Goal: Download file/media

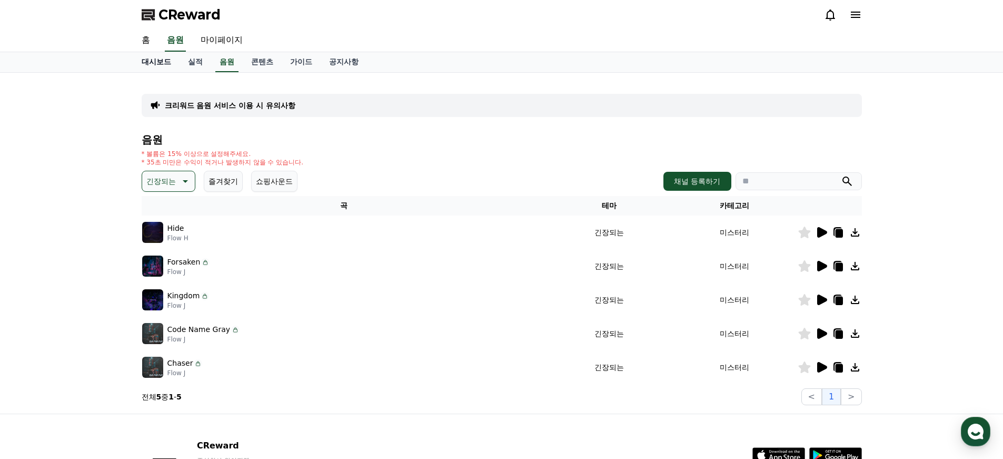
click at [151, 63] on link "대시보드" at bounding box center [156, 62] width 46 height 20
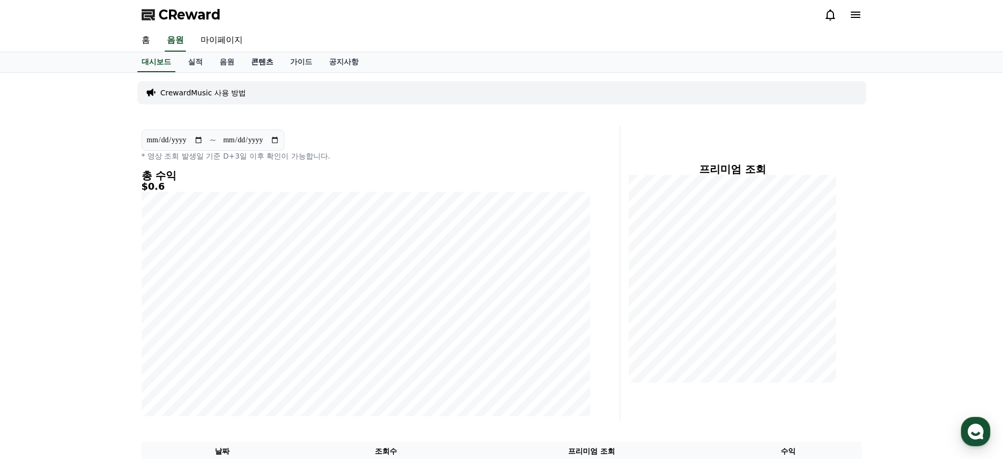
click at [261, 64] on link "콘텐츠" at bounding box center [262, 62] width 39 height 20
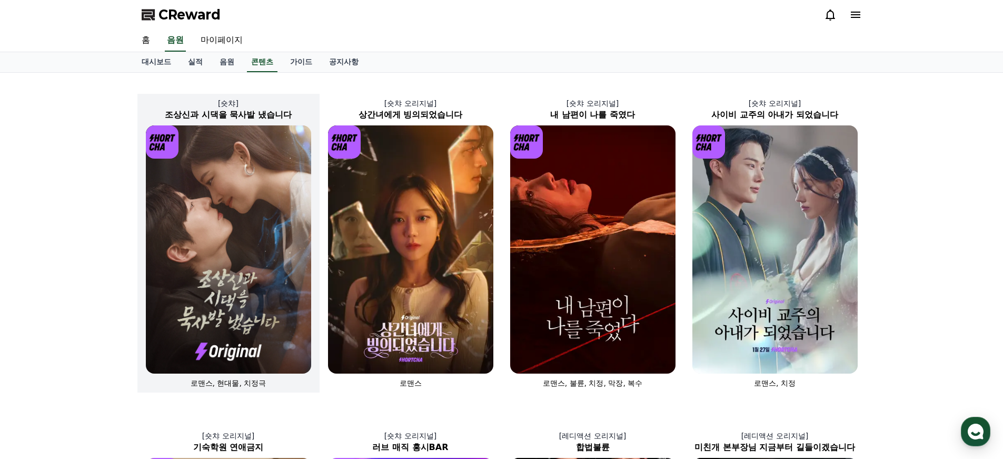
click at [208, 245] on img at bounding box center [228, 249] width 165 height 248
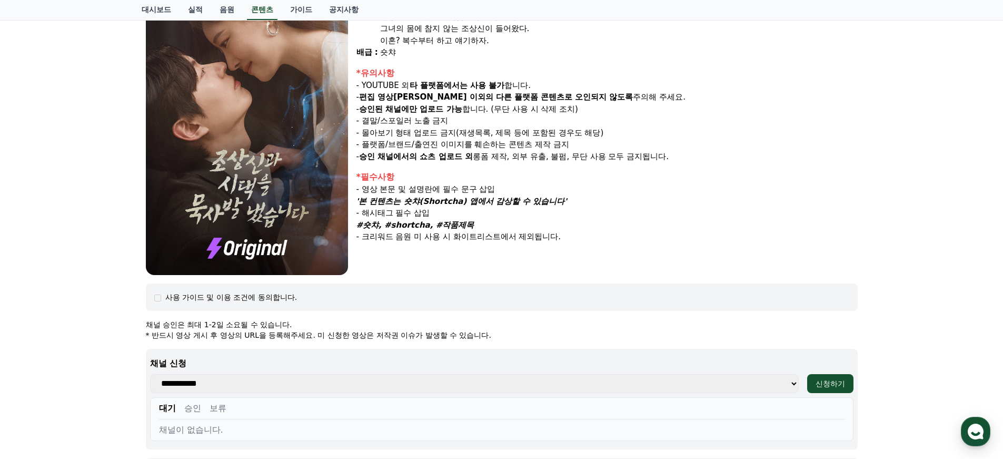
scroll to position [444, 0]
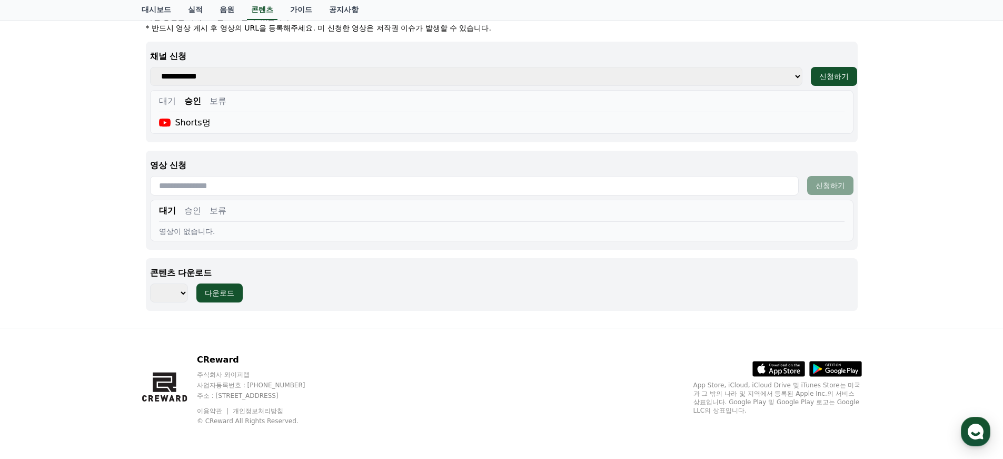
click at [186, 99] on button "승인" at bounding box center [192, 101] width 17 height 13
click at [192, 125] on div "Shorts멍" at bounding box center [185, 122] width 52 height 13
click at [158, 287] on select "*** *** *** *** *** *** *** *** *** *** *** *** *** *** *** *** *** *** *** ***…" at bounding box center [169, 292] width 38 height 19
select select "**********"
click at [150, 283] on select "*** *** *** *** *** *** *** *** *** *** *** *** *** *** *** *** *** *** *** ***…" at bounding box center [169, 292] width 38 height 19
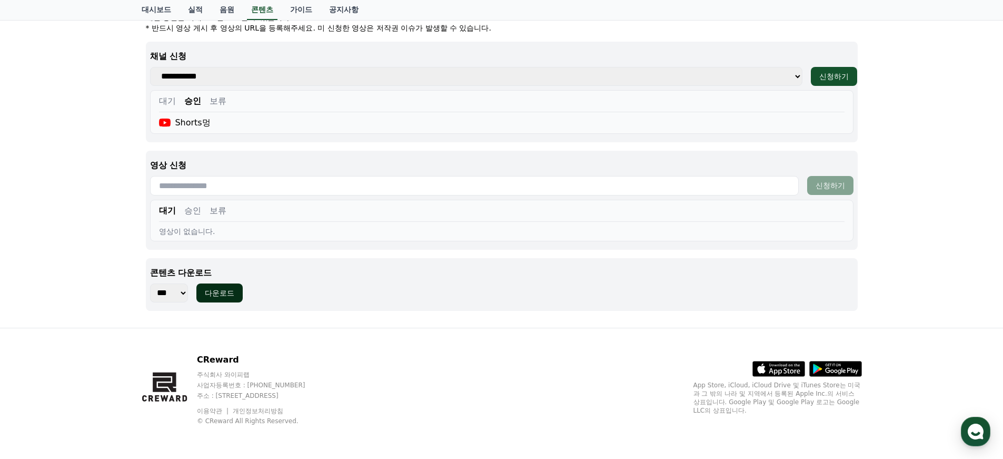
click at [224, 297] on div "다운로드" at bounding box center [219, 292] width 29 height 11
click at [228, 295] on div "다운로드" at bounding box center [219, 292] width 29 height 11
click at [187, 101] on button "승인" at bounding box center [192, 101] width 17 height 13
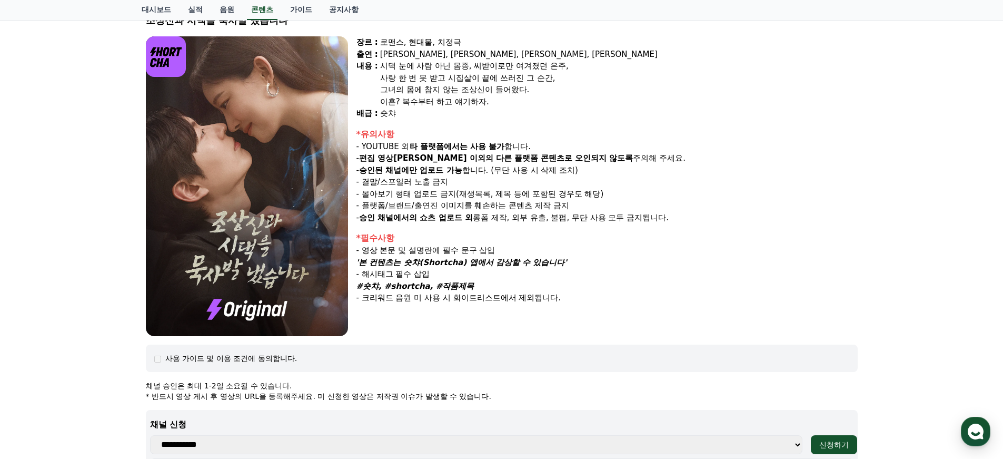
scroll to position [0, 0]
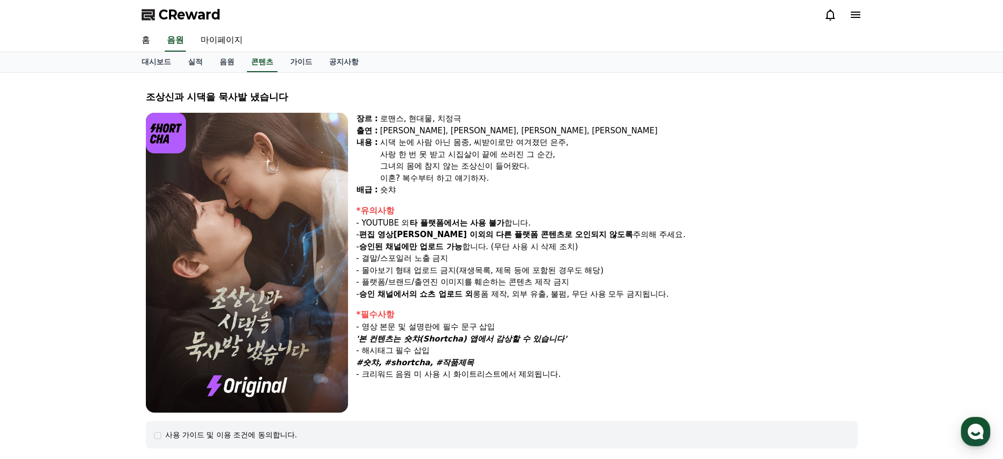
click at [828, 10] on icon at bounding box center [830, 14] width 13 height 13
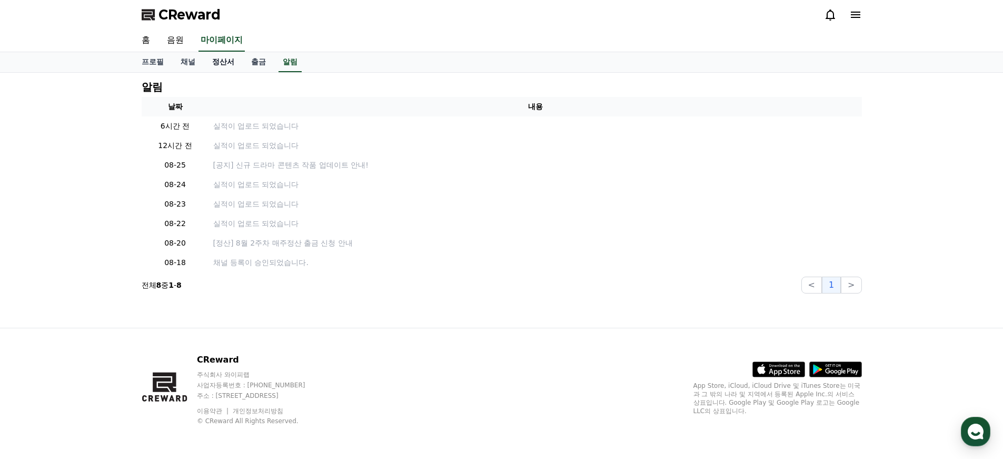
click at [217, 64] on link "정산서" at bounding box center [223, 62] width 39 height 20
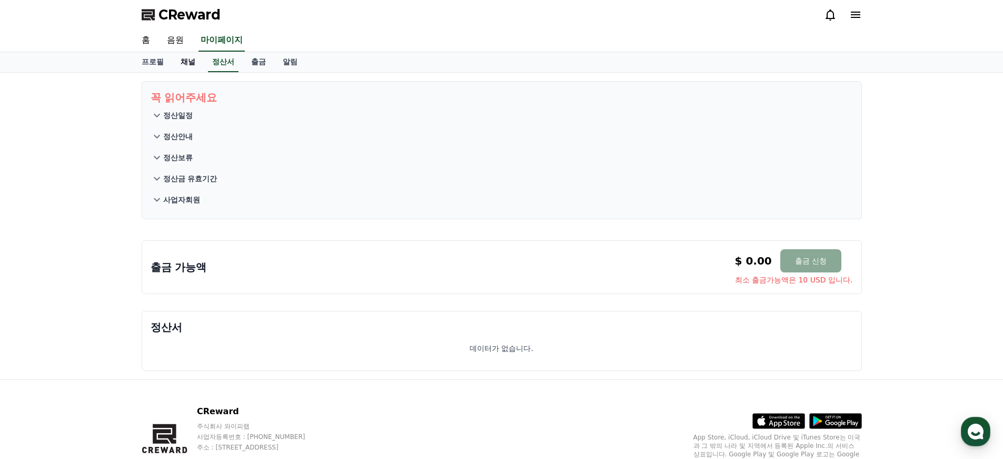
click at [180, 61] on link "채널" at bounding box center [188, 62] width 32 height 20
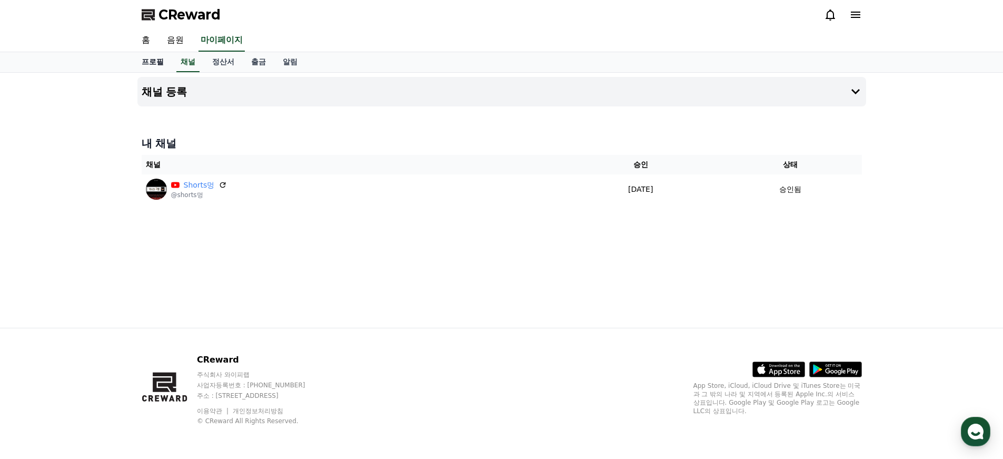
click at [141, 61] on link "프로필" at bounding box center [152, 62] width 39 height 20
select select "**********"
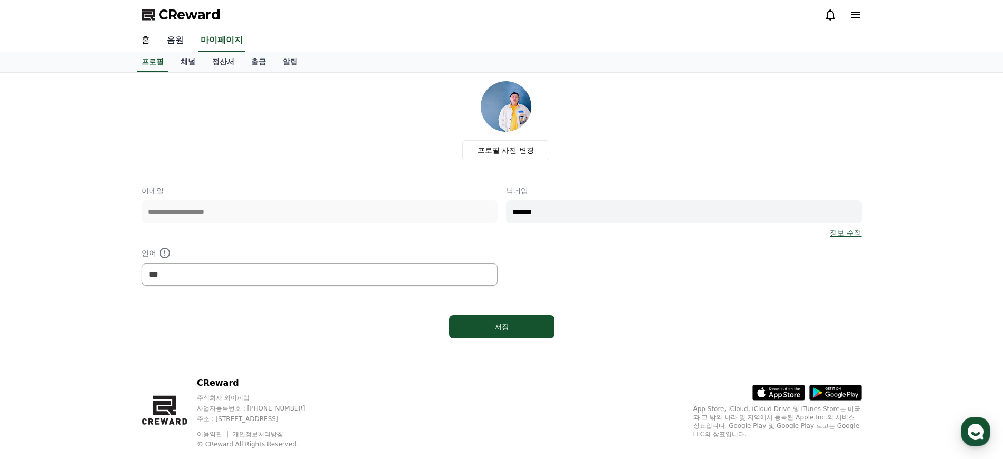
click at [176, 37] on link "음원" at bounding box center [175, 40] width 34 height 22
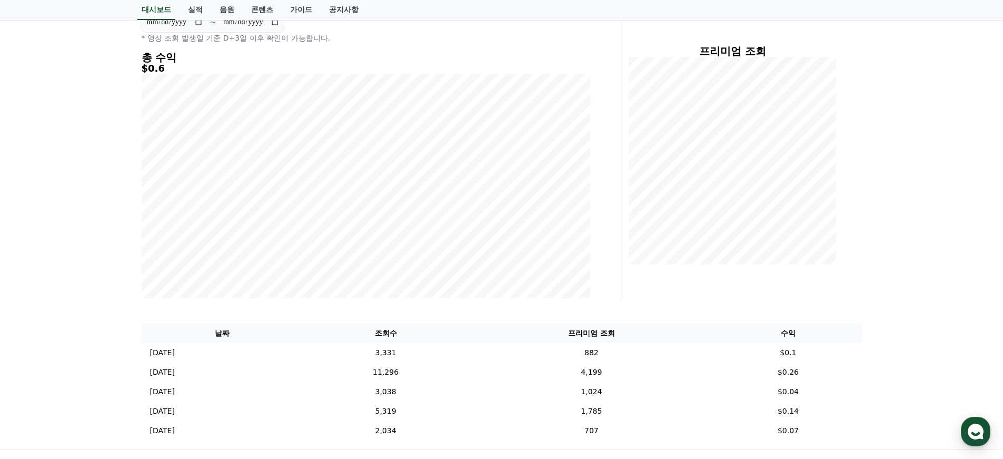
scroll to position [239, 0]
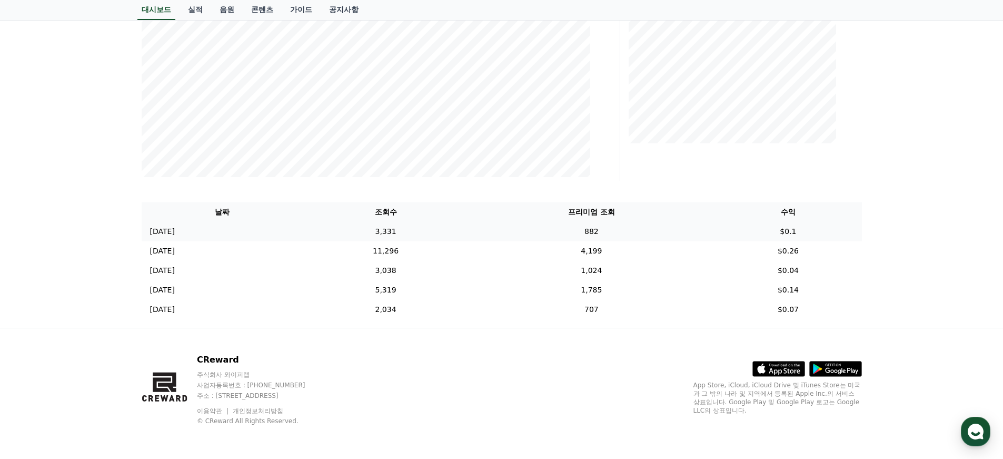
click at [175, 228] on p "[DATE]" at bounding box center [162, 231] width 25 height 11
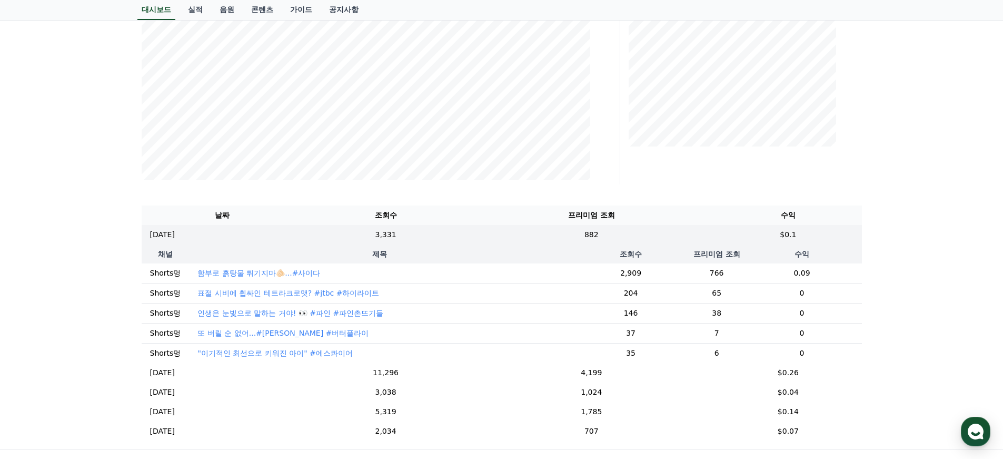
scroll to position [0, 0]
